Goal: Transaction & Acquisition: Purchase product/service

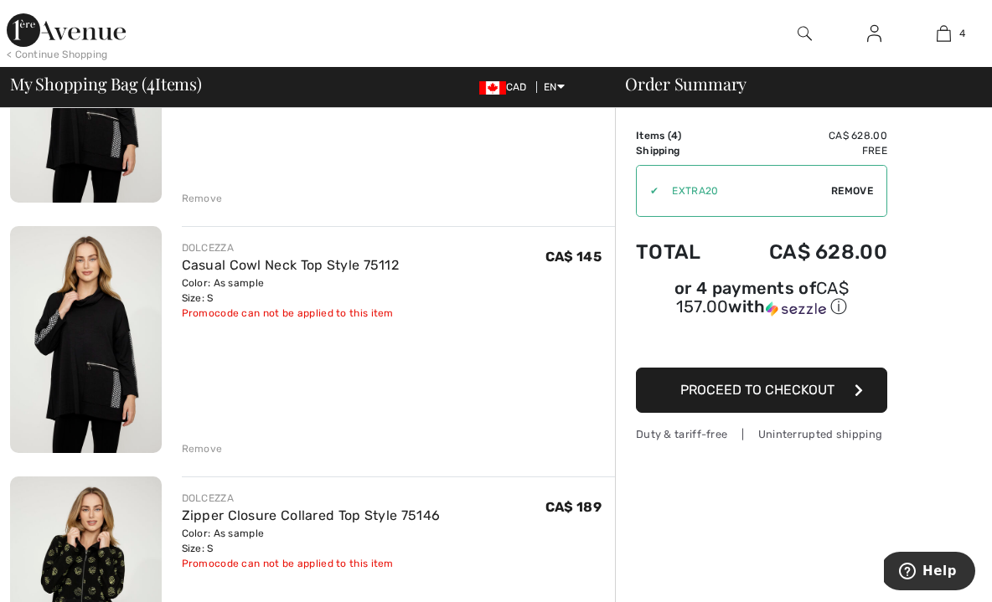
scroll to position [249, 0]
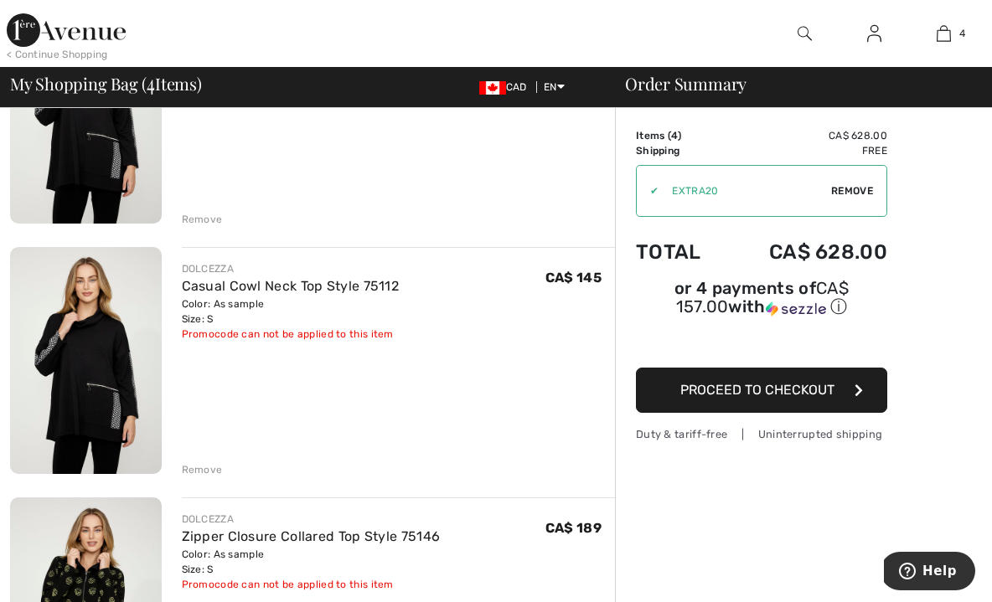
click at [796, 382] on button "Proceed to Checkout" at bounding box center [761, 390] width 251 height 45
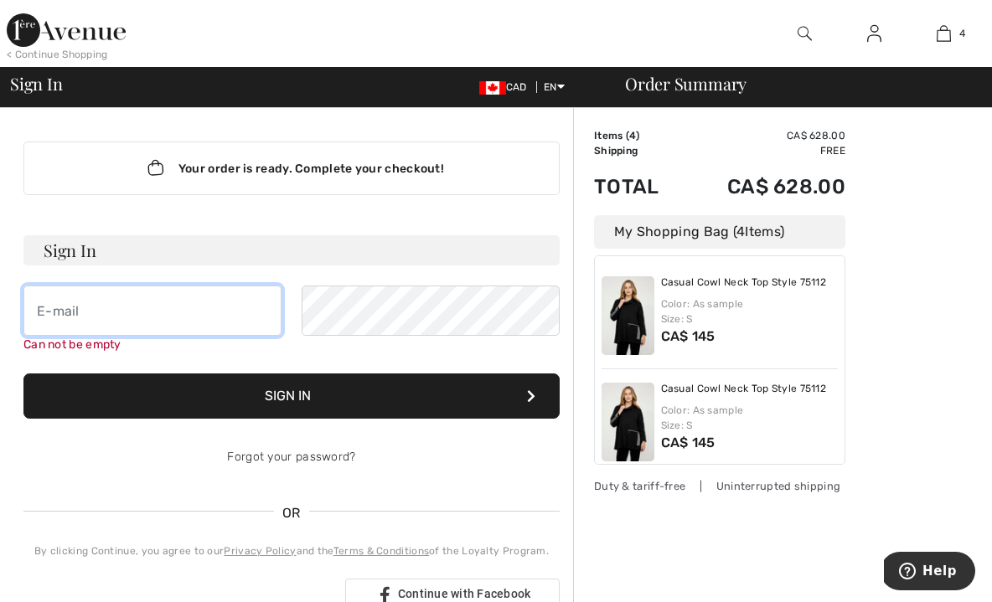
click at [85, 312] on input "email" at bounding box center [152, 311] width 258 height 50
type input "karenfranklyn19@gmail.com"
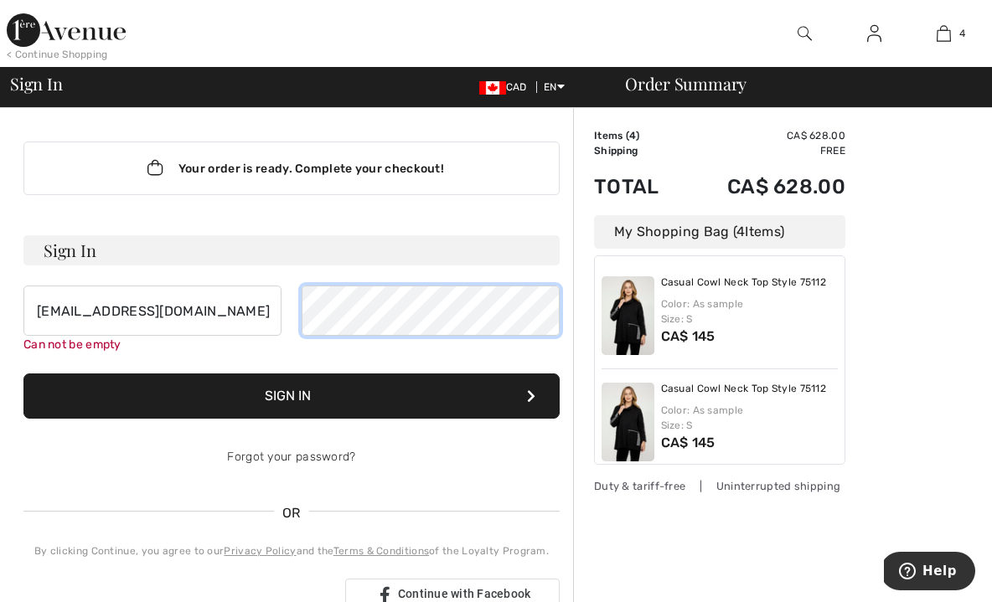
click at [292, 379] on button "Sign In" at bounding box center [291, 396] width 536 height 45
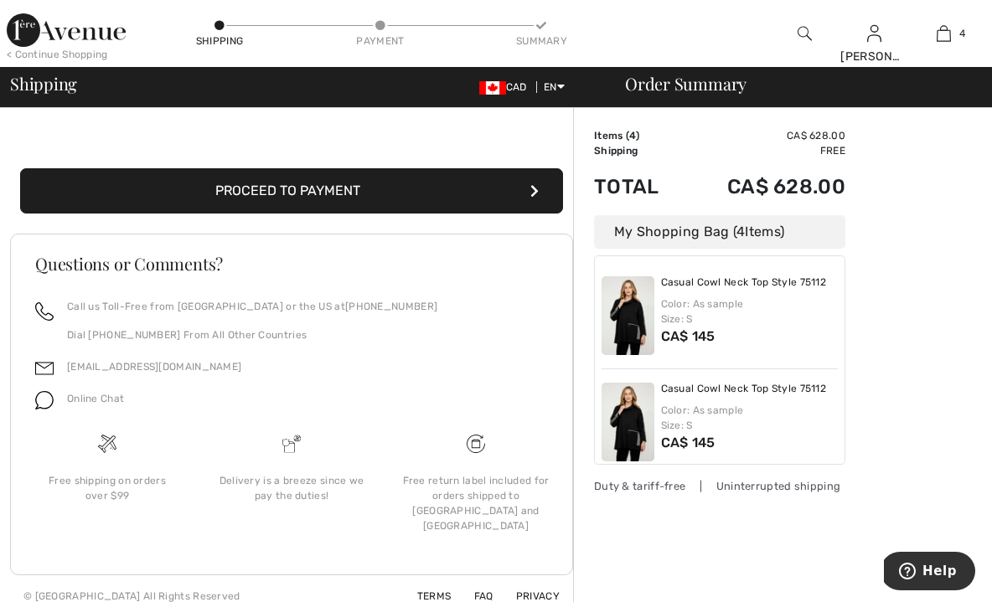
click at [427, 199] on button "Proceed to Payment" at bounding box center [291, 190] width 543 height 45
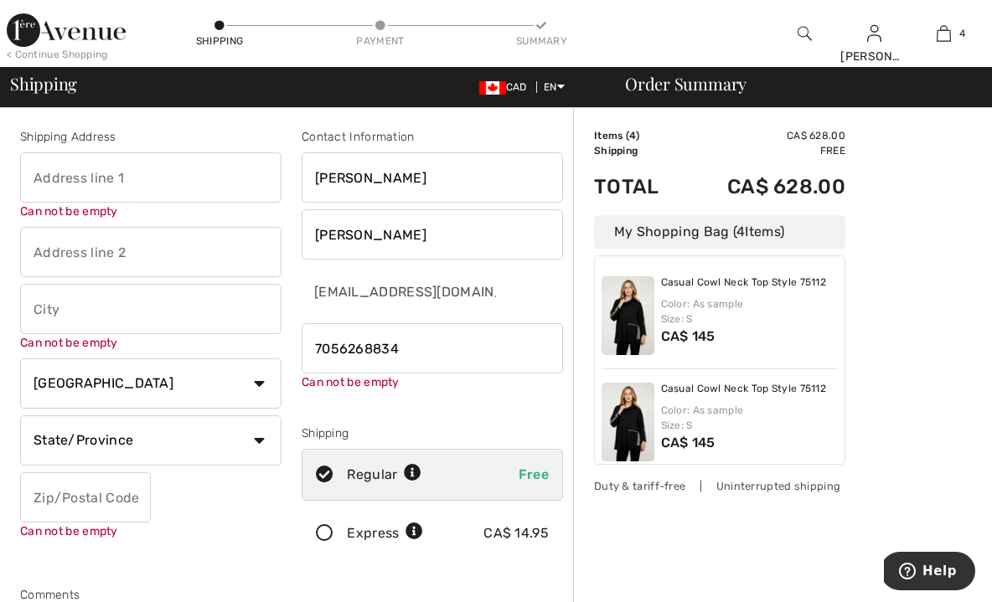
type input "7056268834"
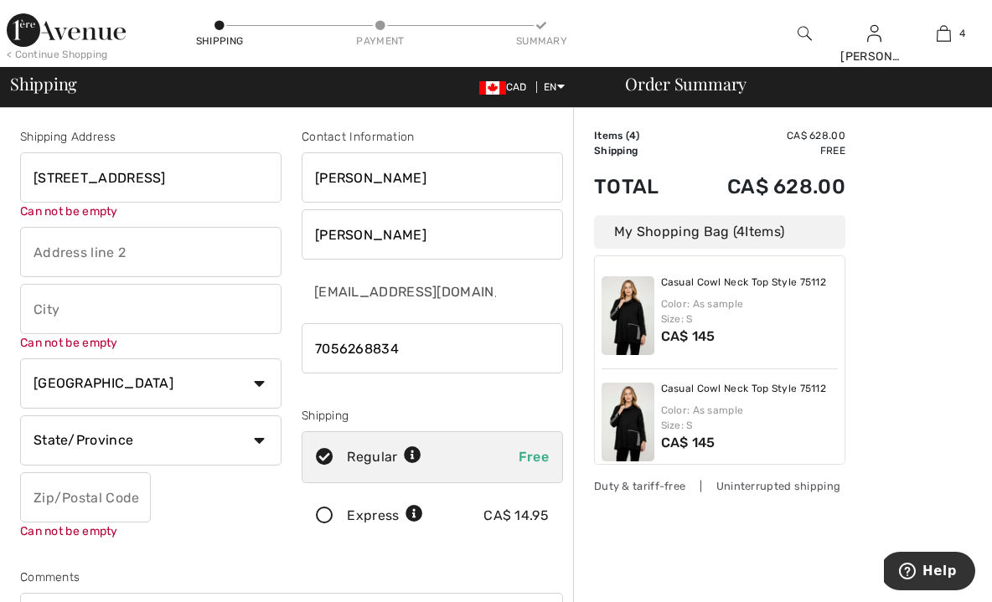
type input "[STREET_ADDRESS]"
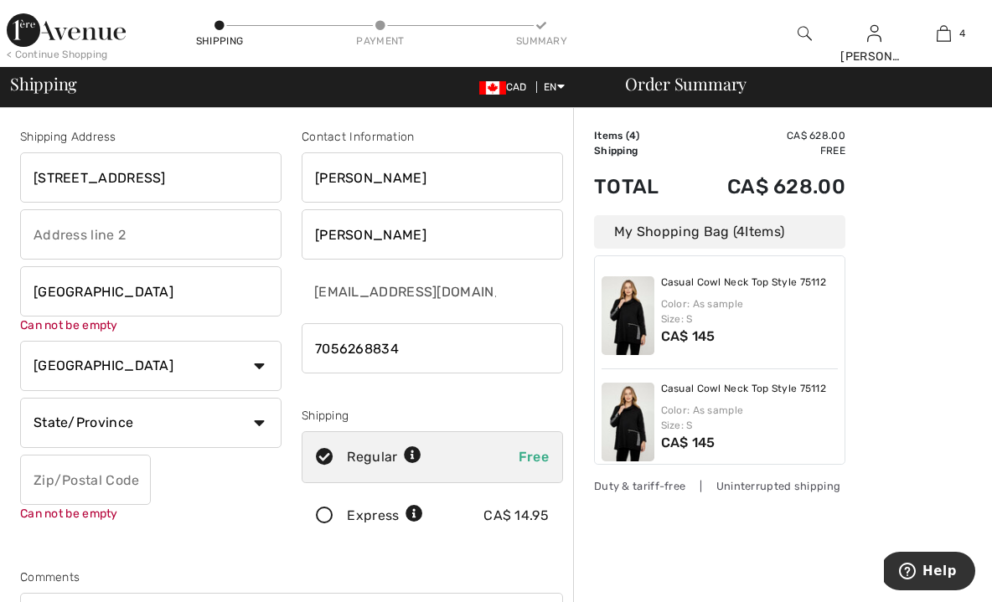
type input "Sudbury"
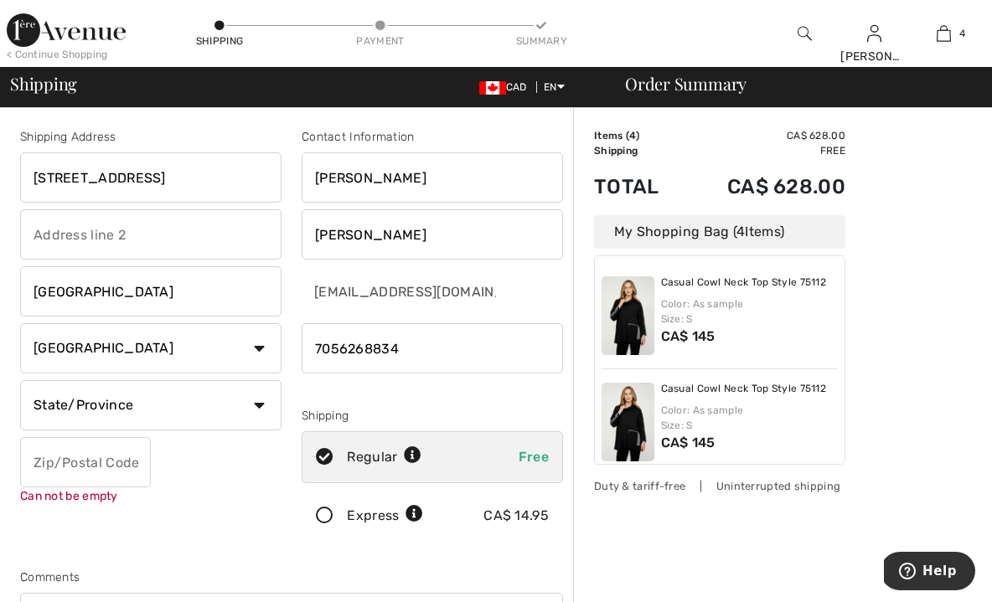
select select "ON"
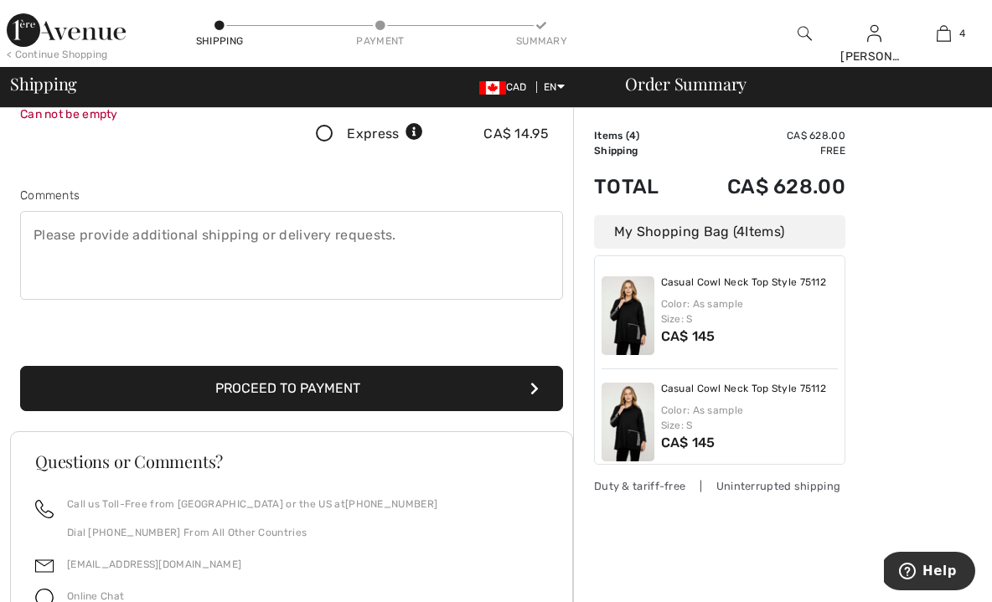
scroll to position [364, 0]
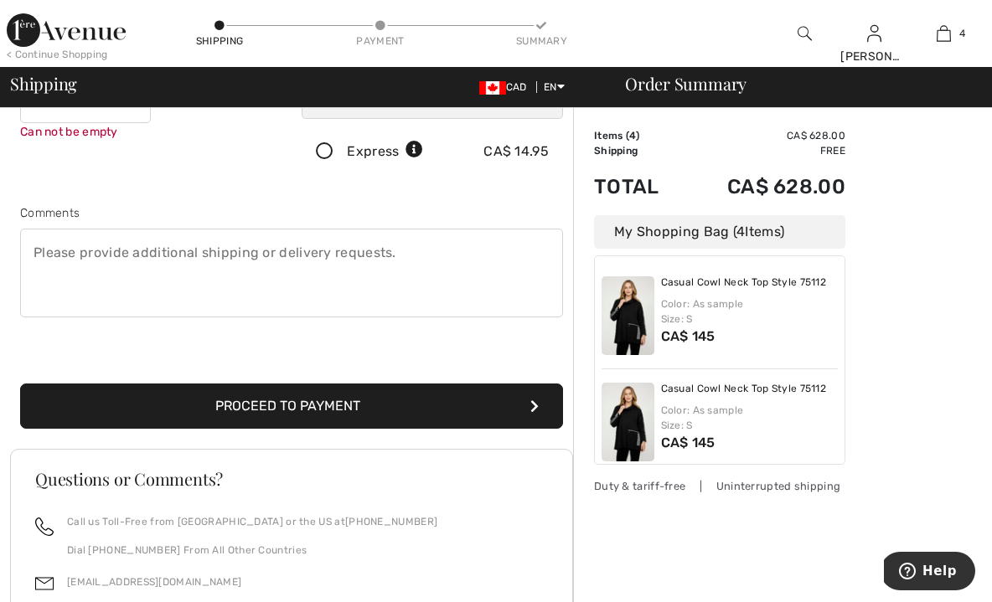
type input "P3G1H8"
click at [266, 407] on button "Proceed to Payment" at bounding box center [291, 406] width 543 height 45
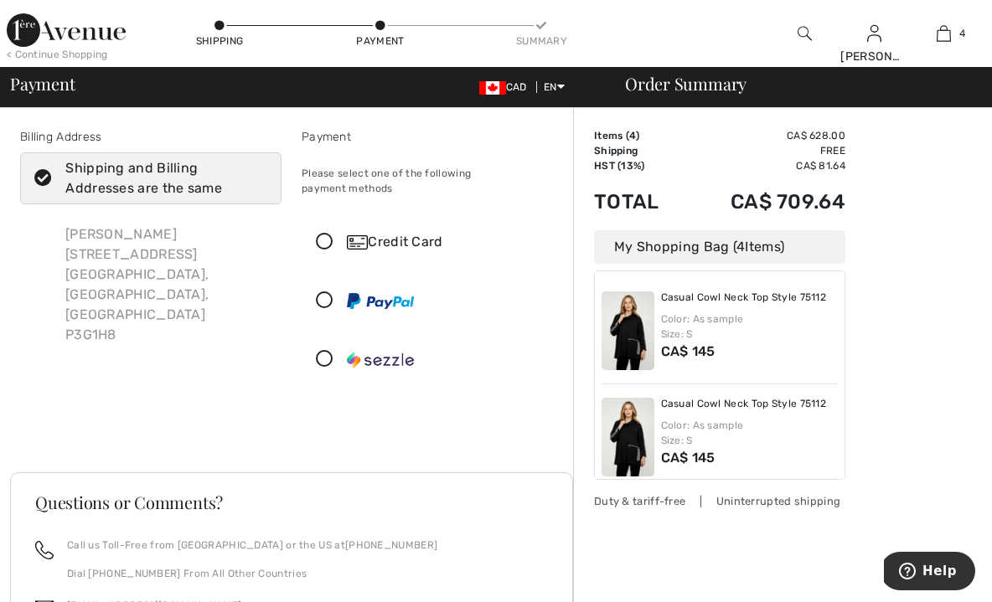
click at [323, 234] on icon at bounding box center [324, 243] width 44 height 18
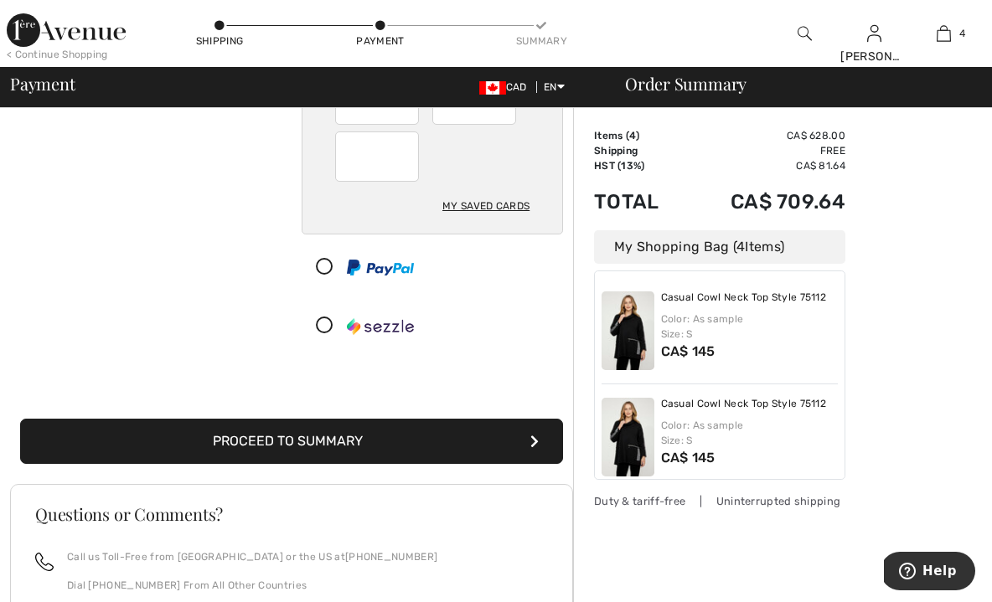
scroll to position [253, 0]
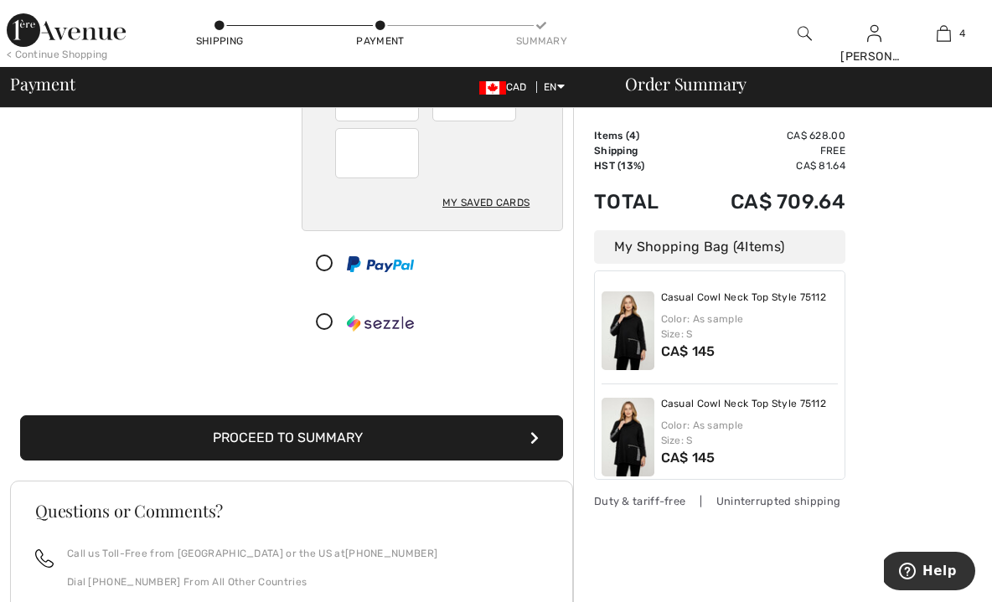
click at [396, 416] on button "Proceed to Summary" at bounding box center [291, 438] width 543 height 45
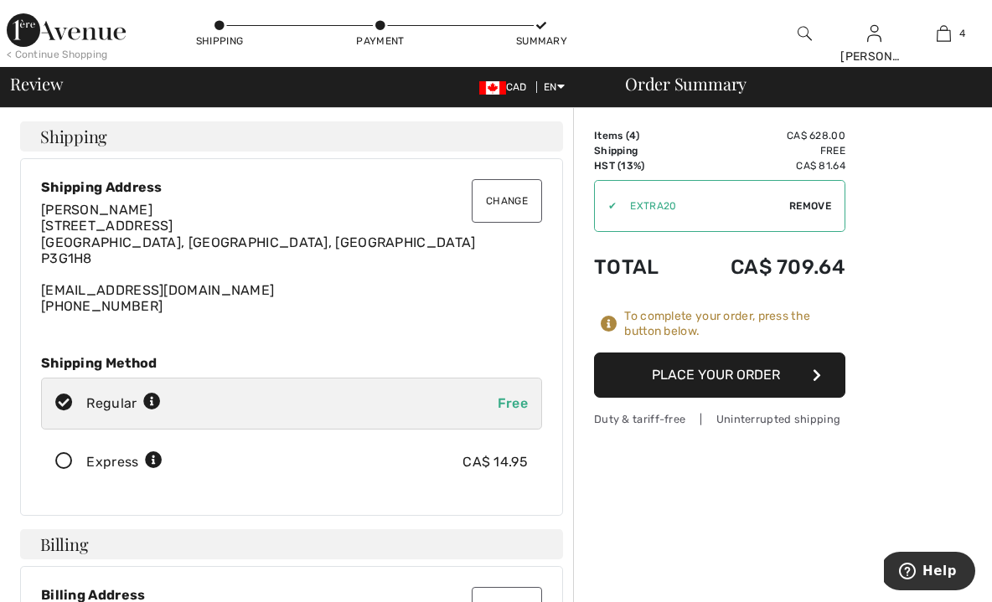
click at [753, 370] on button "Place Your Order" at bounding box center [719, 375] width 251 height 45
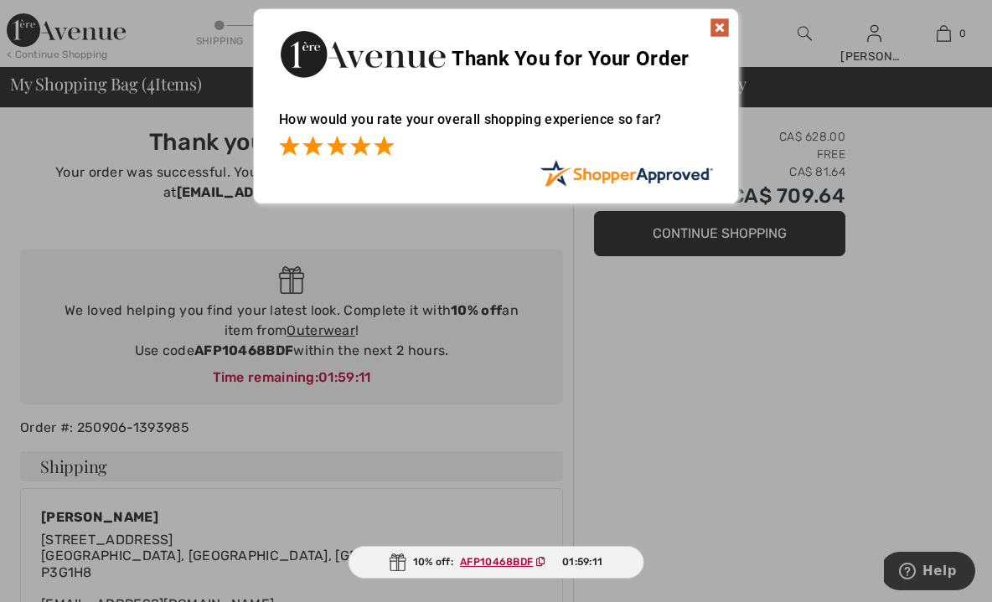
click at [381, 151] on span at bounding box center [384, 146] width 20 height 20
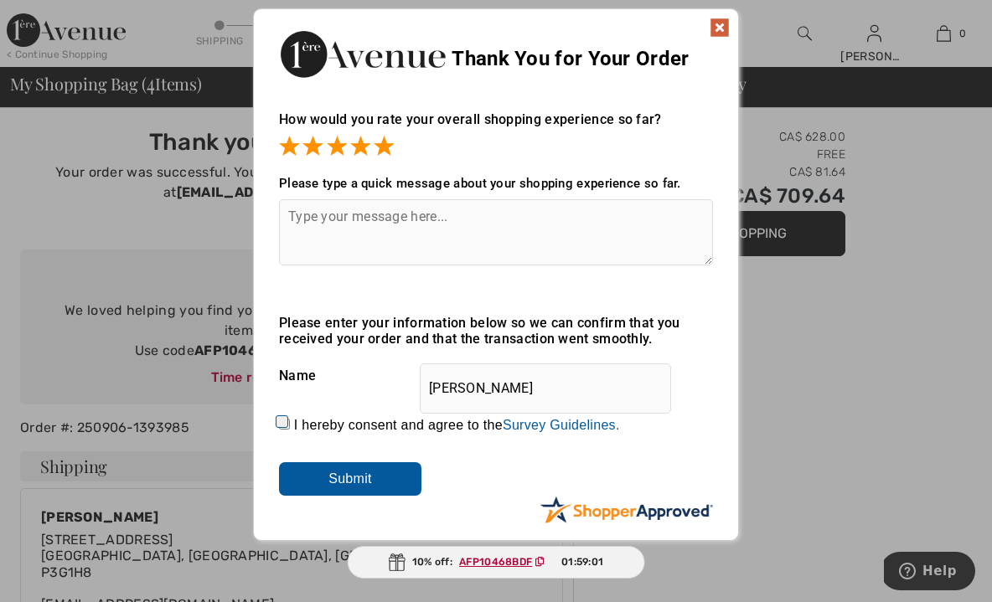
click at [720, 21] on img at bounding box center [720, 28] width 20 height 20
